Goal: Check status: Check status

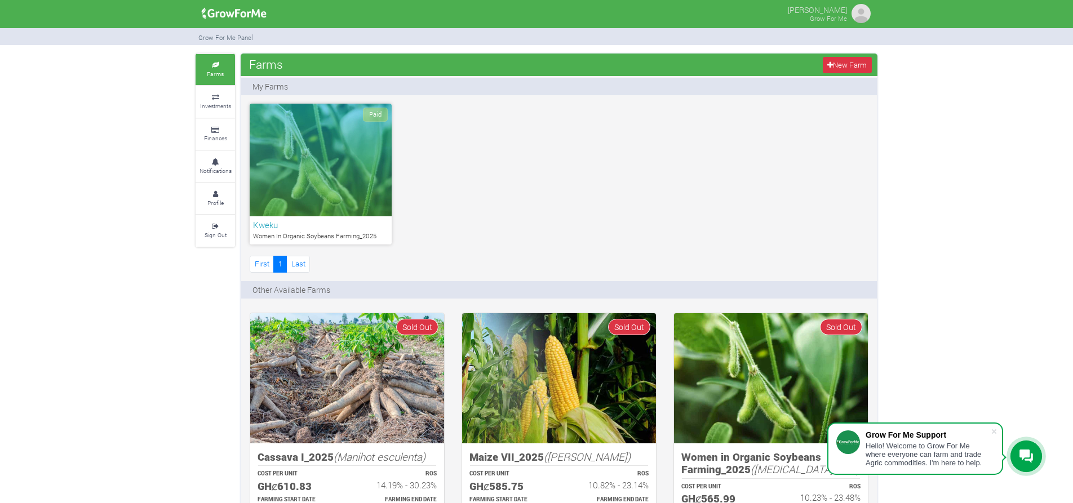
click at [353, 170] on div "Paid" at bounding box center [321, 160] width 142 height 113
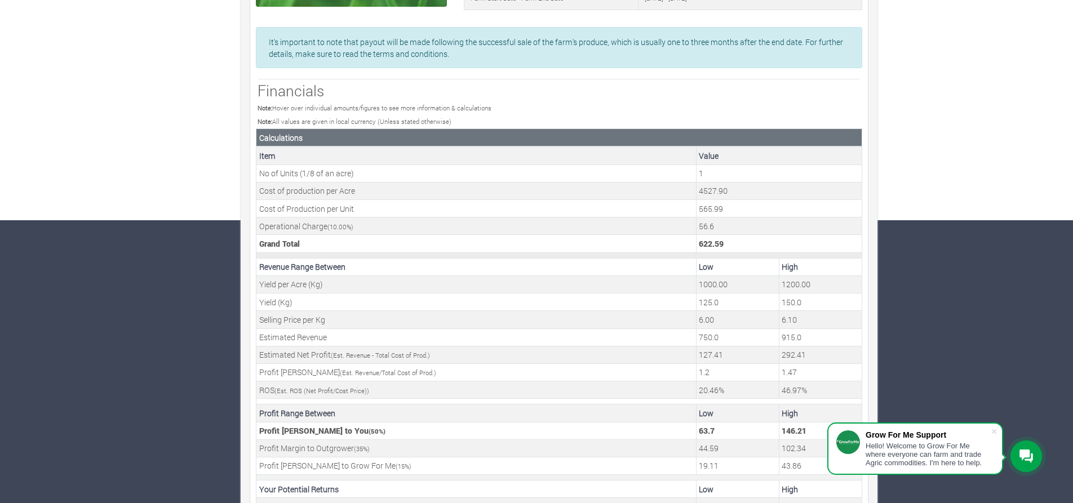
scroll to position [316, 0]
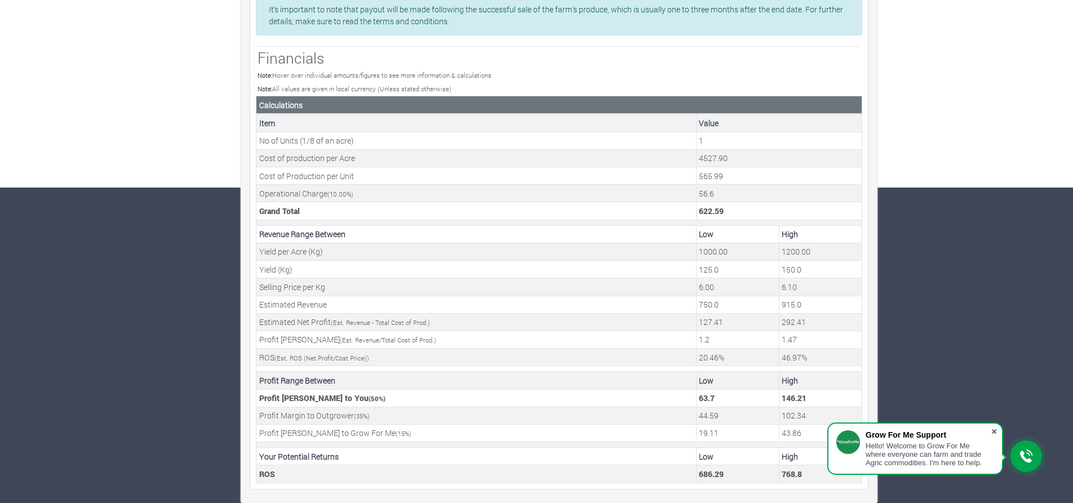
click at [992, 431] on span at bounding box center [994, 431] width 11 height 11
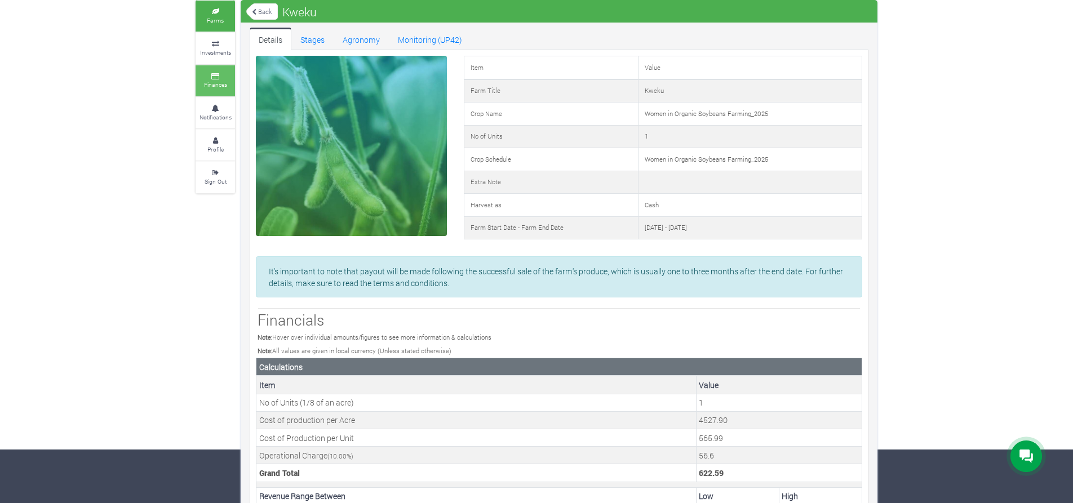
scroll to position [0, 0]
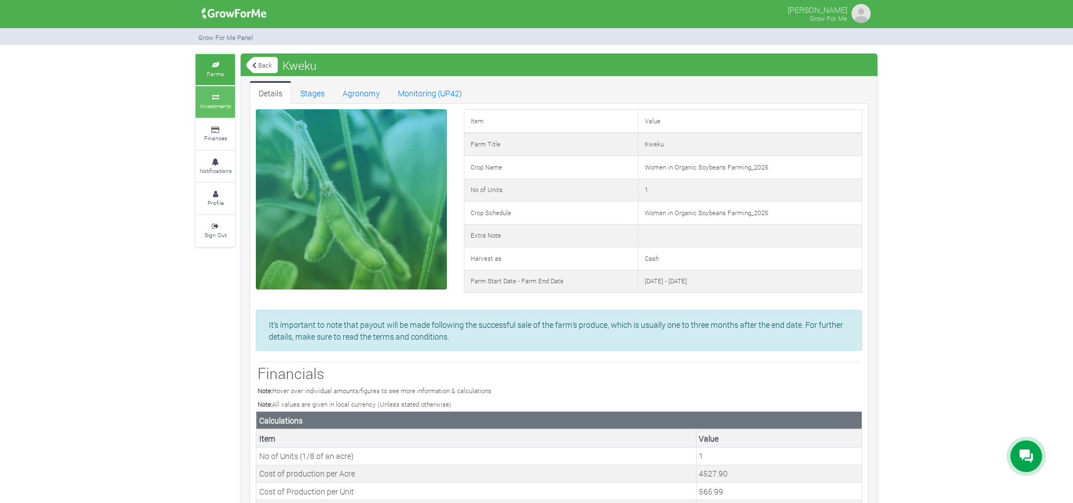
click at [215, 96] on icon at bounding box center [215, 98] width 34 height 6
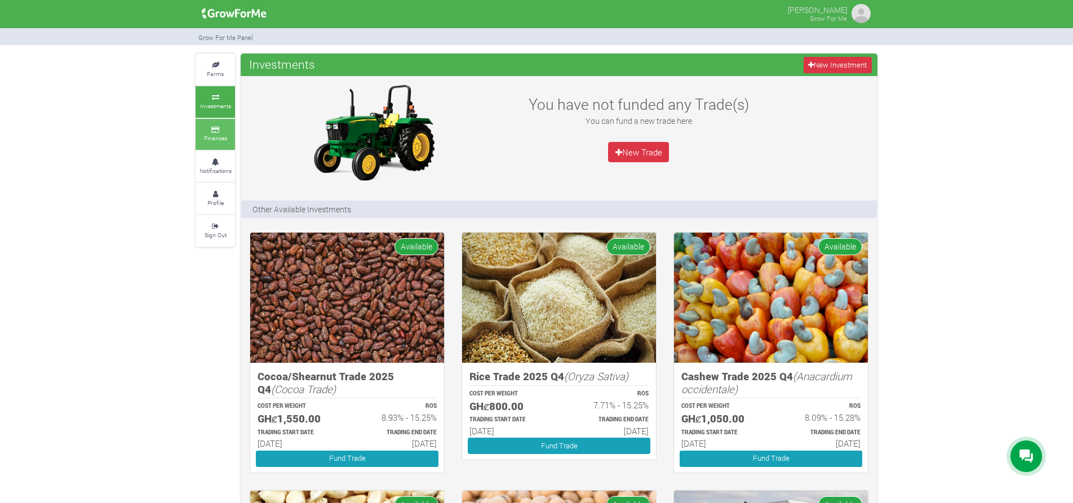
click at [223, 139] on small "Finances" at bounding box center [215, 138] width 23 height 8
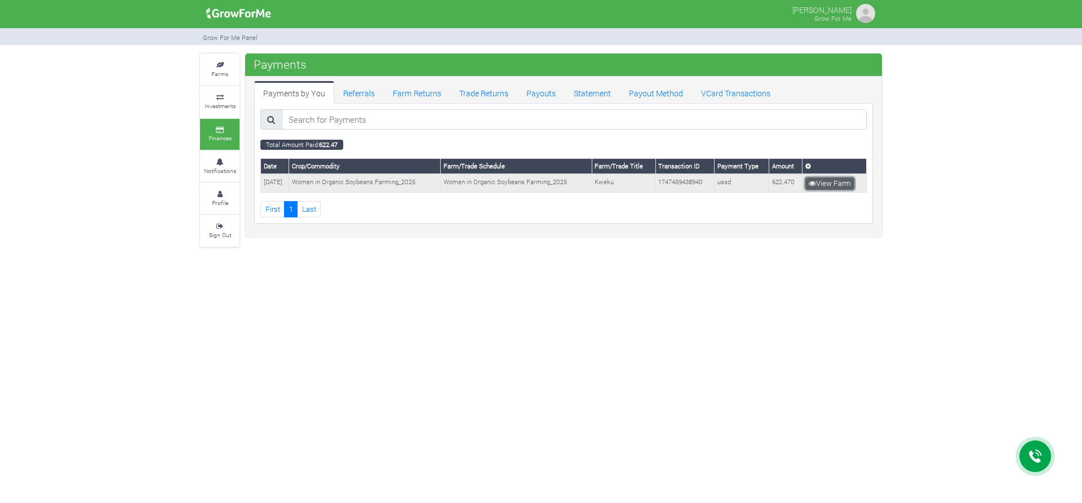
click at [828, 185] on link "View Farm" at bounding box center [829, 184] width 49 height 12
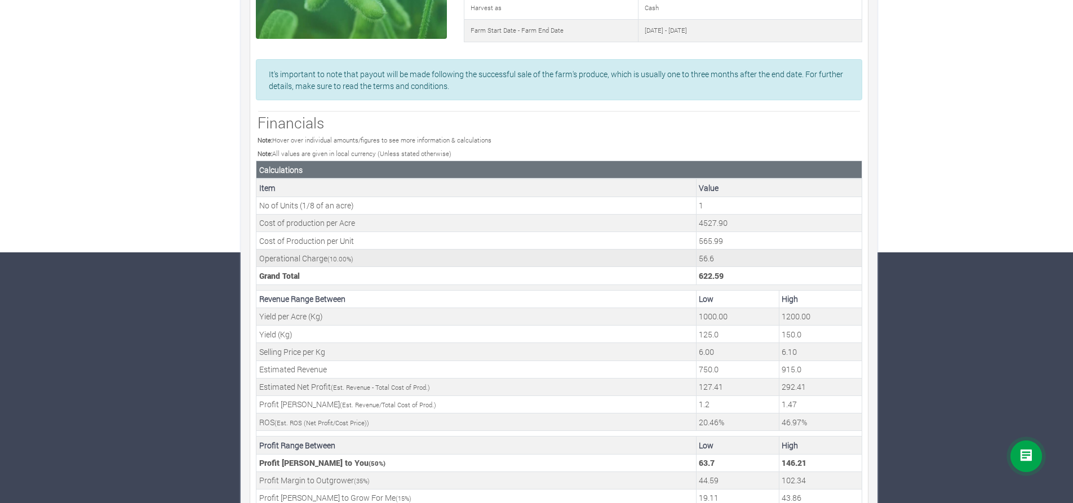
scroll to position [282, 0]
